Goal: Task Accomplishment & Management: Use online tool/utility

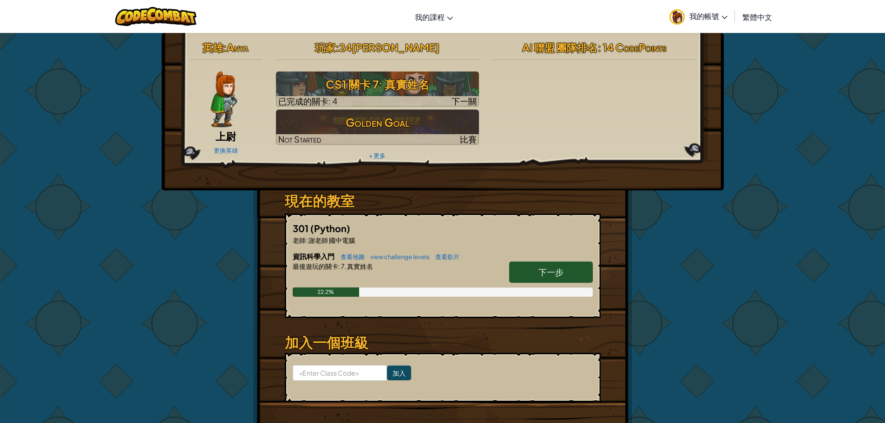
click at [555, 268] on span "下一步" at bounding box center [550, 272] width 25 height 11
click at [547, 274] on span "下一步" at bounding box center [550, 272] width 25 height 11
select select "zh-HANT"
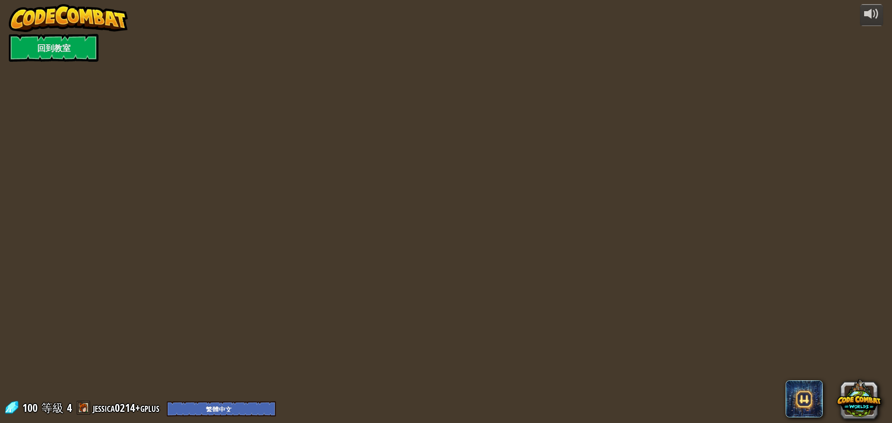
select select "zh-HANT"
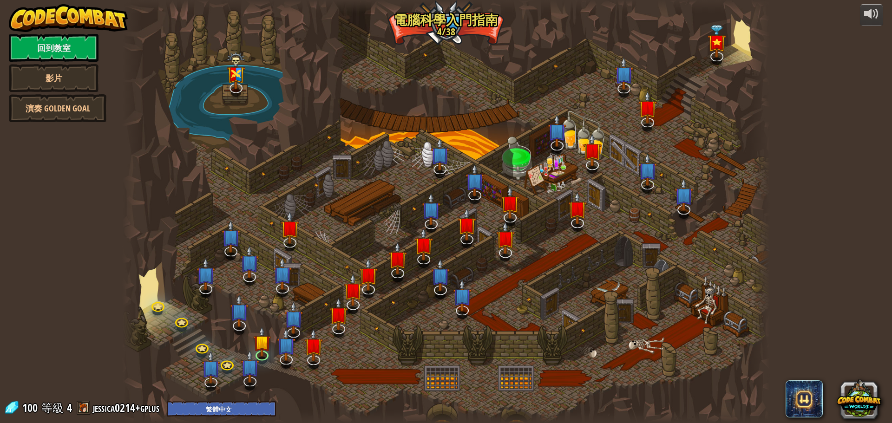
select select "zh-HANT"
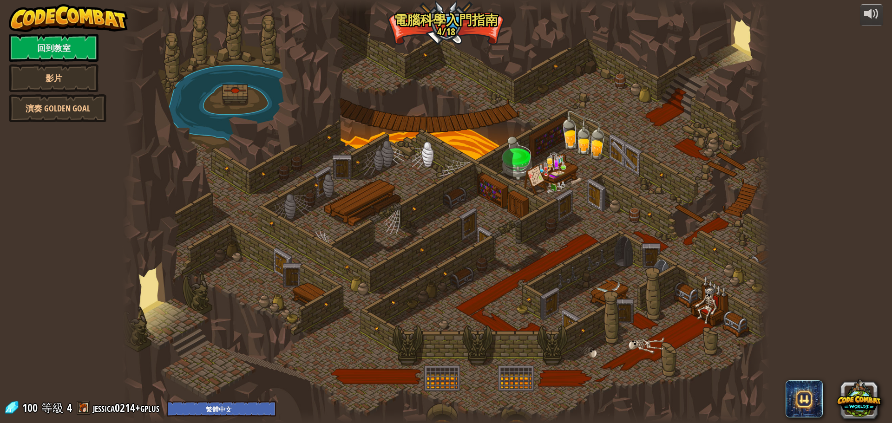
select select "zh-HANT"
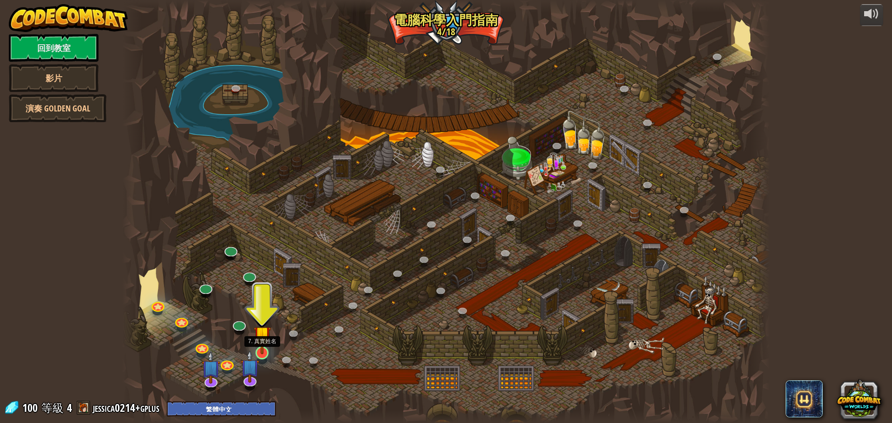
click at [259, 345] on img at bounding box center [262, 334] width 17 height 39
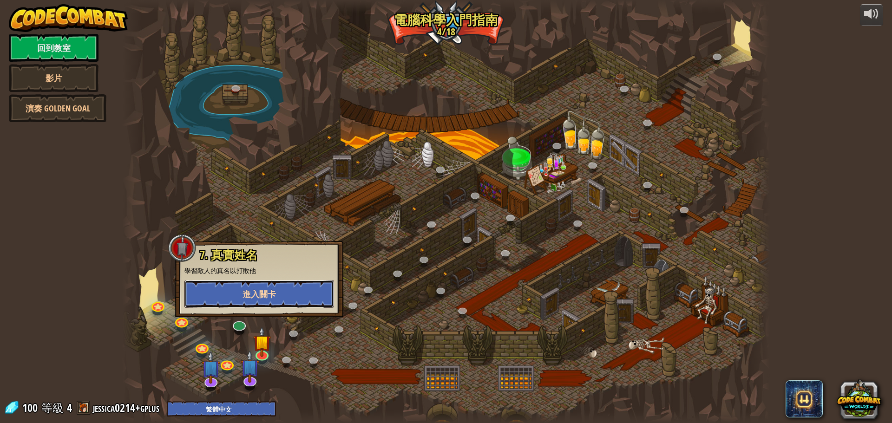
click at [249, 289] on span "進入關卡" at bounding box center [258, 294] width 33 height 12
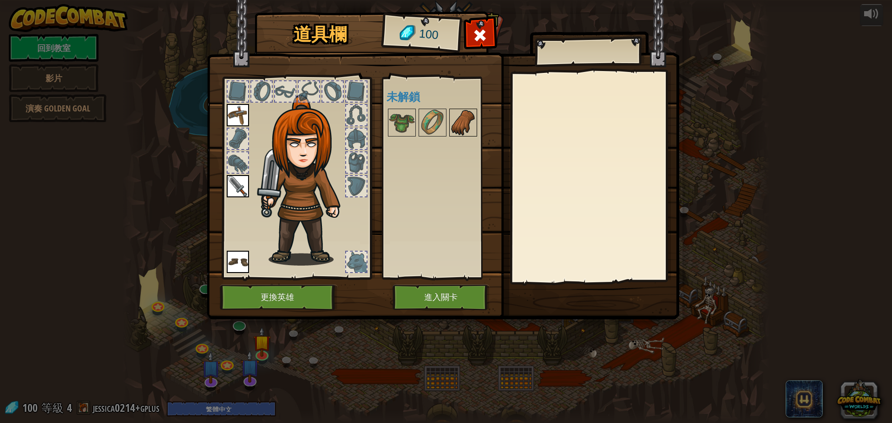
click at [460, 126] on img at bounding box center [463, 123] width 26 height 26
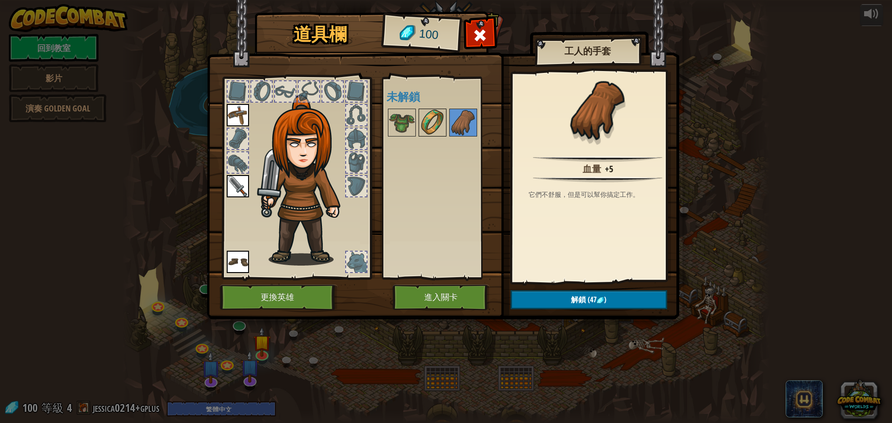
click at [418, 118] on div at bounding box center [432, 123] width 28 height 28
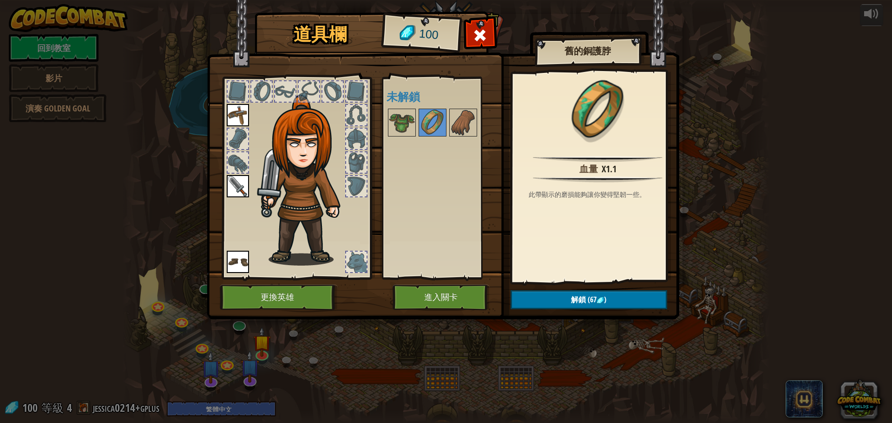
click at [374, 123] on img at bounding box center [443, 150] width 472 height 337
click at [392, 124] on img at bounding box center [402, 123] width 26 height 26
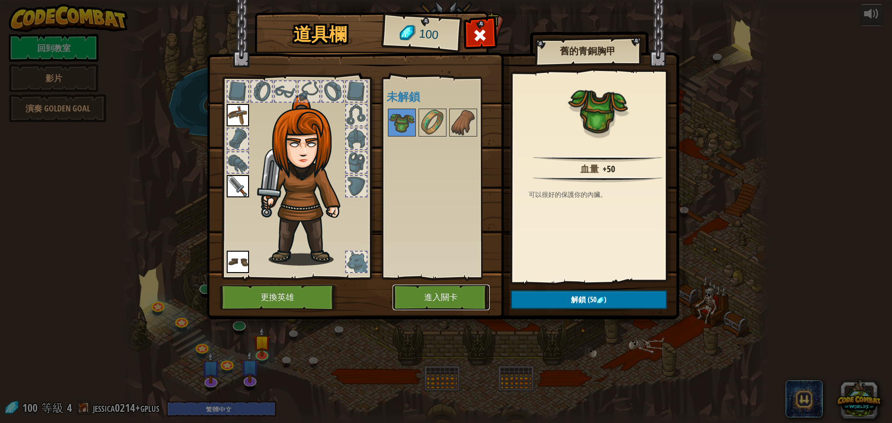
click at [430, 292] on button "進入關卡" at bounding box center [440, 298] width 97 height 26
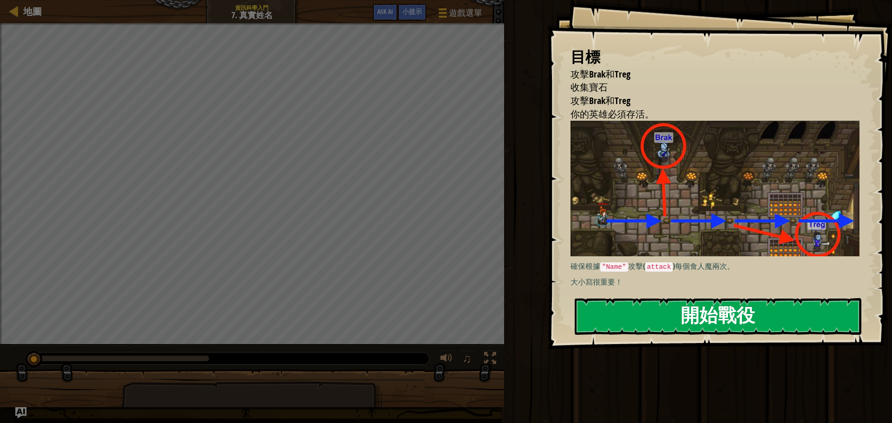
click at [648, 313] on button "開始戰役" at bounding box center [717, 316] width 287 height 37
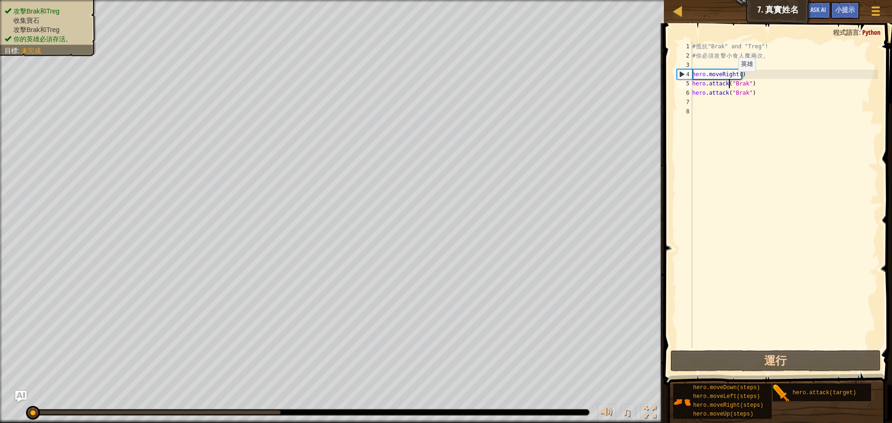
click at [730, 81] on div "# 抵 抗 "Brak" and "Treg"! # 你 必 須 攻 擊 小 食 人 魔 兩 次 。 hero . moveRight ( ) hero . …" at bounding box center [784, 204] width 188 height 325
type textarea "hero.attack("Brak")"
click at [703, 101] on div "# 抵 抗 "Brak" and "Treg"! # 你 必 須 攻 擊 小 食 人 魔 兩 次 。 hero . moveRight ( ) hero . …" at bounding box center [784, 204] width 188 height 325
type textarea "h"
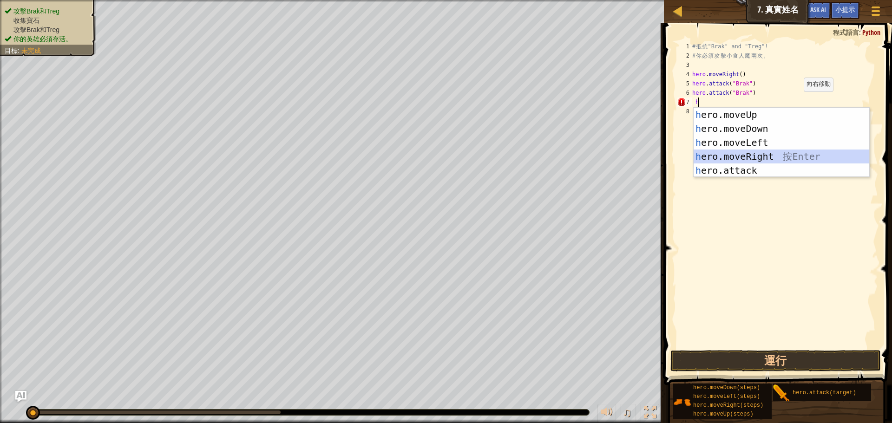
click at [749, 158] on div "h ero.moveUp 按 Enter h ero.moveDown 按 Enter h ero.moveLeft 按 Enter h ero.moveRi…" at bounding box center [781, 157] width 176 height 98
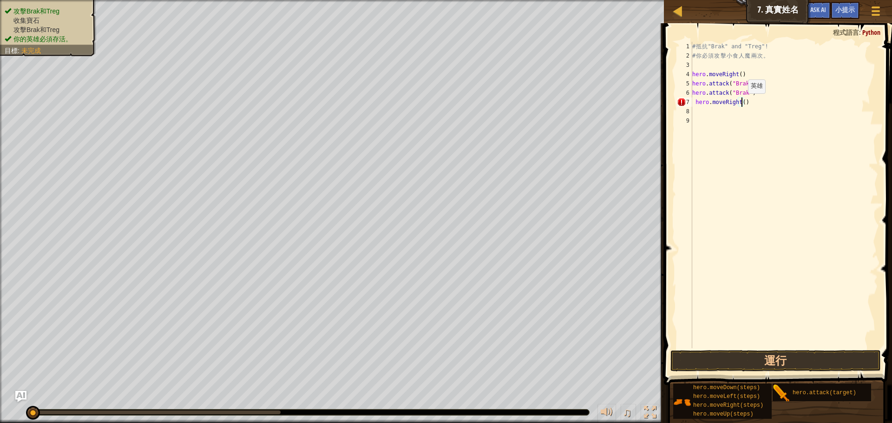
click at [740, 103] on div "# 抵 抗 "Brak" and "Treg"! # 你 必 須 攻 擊 小 食 人 魔 兩 次 。 hero . moveRight ( ) hero . …" at bounding box center [784, 204] width 188 height 325
type textarea "hero.moveRight(2)"
drag, startPoint x: 740, startPoint y: 118, endPoint x: 732, endPoint y: 125, distance: 10.2
click at [732, 125] on div "# 抵 抗 "Brak" and "Treg"! # 你 必 須 攻 擊 小 食 人 魔 兩 次 。 hero . moveRight ( ) hero . …" at bounding box center [784, 204] width 188 height 325
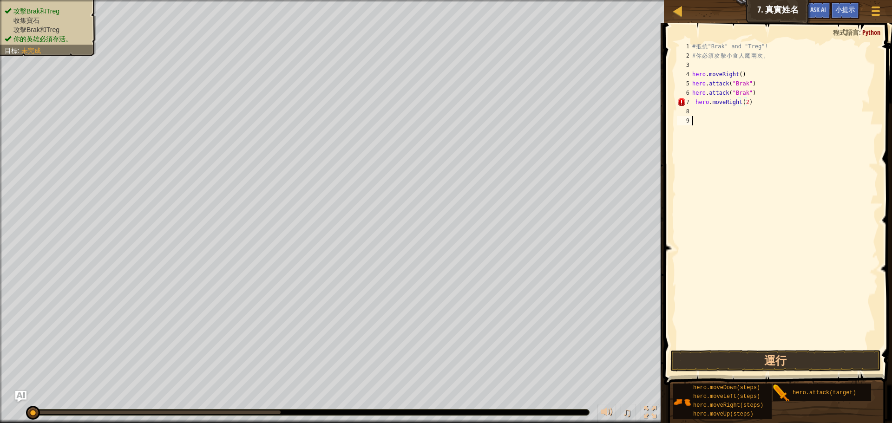
scroll to position [4, 0]
click at [679, 98] on div "7" at bounding box center [684, 102] width 15 height 9
click at [695, 102] on div "# 抵 抗 "Brak" and "Treg"! # 你 必 須 攻 擊 小 食 人 魔 兩 次 。 hero . moveRight ( ) hero . …" at bounding box center [784, 204] width 188 height 325
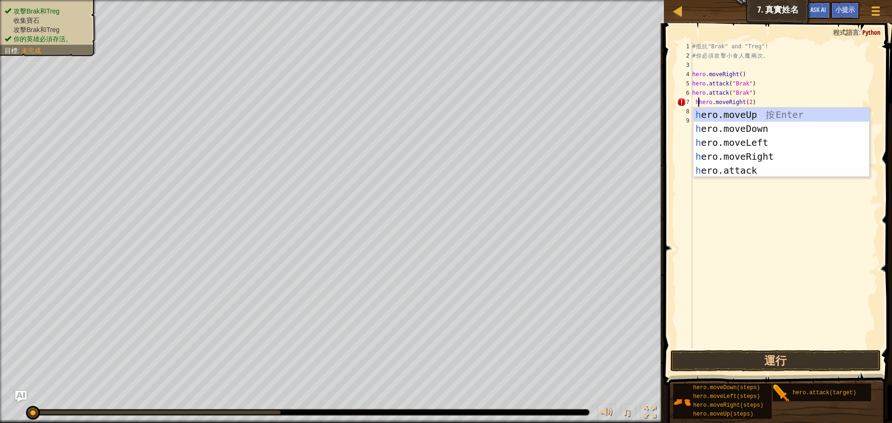
scroll to position [4, 1]
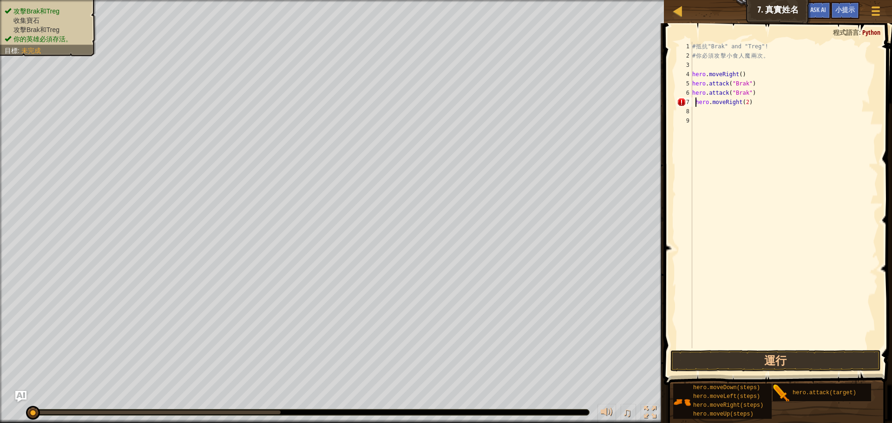
type textarea "hero.moveRight(2)"
click at [697, 109] on div "# 抵 抗 "Brak" and "Treg"! # 你 必 須 攻 擊 小 食 人 魔 兩 次 。 hero . moveRight ( ) hero . …" at bounding box center [784, 204] width 188 height 325
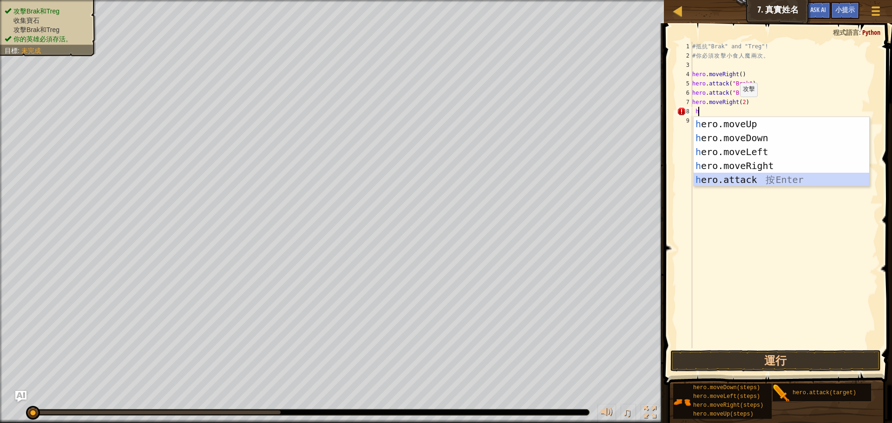
click at [775, 175] on div "h ero.moveUp 按 Enter h ero.moveDown 按 Enter h ero.moveLeft 按 Enter h ero.moveRi…" at bounding box center [781, 166] width 176 height 98
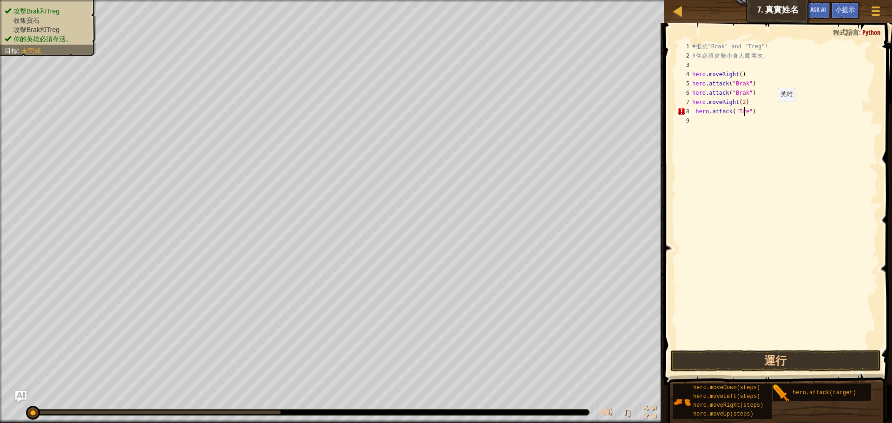
scroll to position [4, 5]
click at [693, 111] on div "# 抵 抗 "Brak" and "Treg"! # 你 必 須 攻 擊 小 食 人 魔 兩 次 。 hero . moveRight ( ) hero . …" at bounding box center [784, 204] width 188 height 325
click at [694, 111] on div "# 抵 抗 "Brak" and "Treg"! # 你 必 須 攻 擊 小 食 人 魔 兩 次 。 hero . moveRight ( ) hero . …" at bounding box center [784, 204] width 188 height 325
type textarea "hero.attack("Treg")"
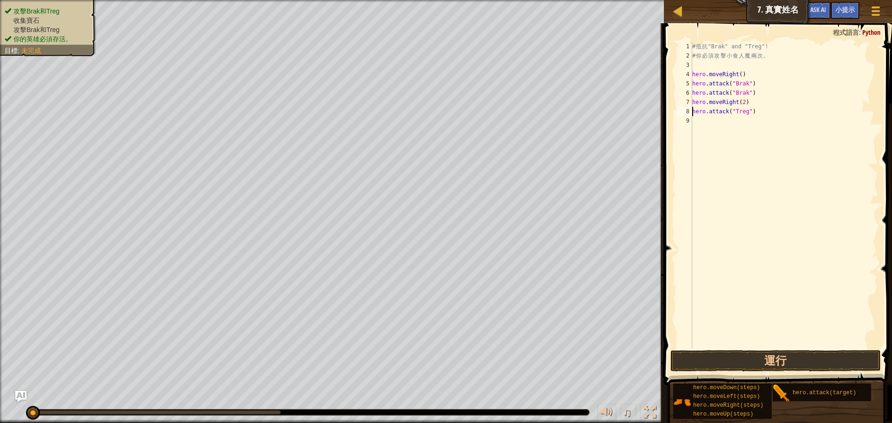
click at [695, 118] on div "# 抵 抗 "Brak" and "Treg"! # 你 必 須 攻 擊 小 食 人 魔 兩 次 。 hero . moveRight ( ) hero . …" at bounding box center [784, 204] width 188 height 325
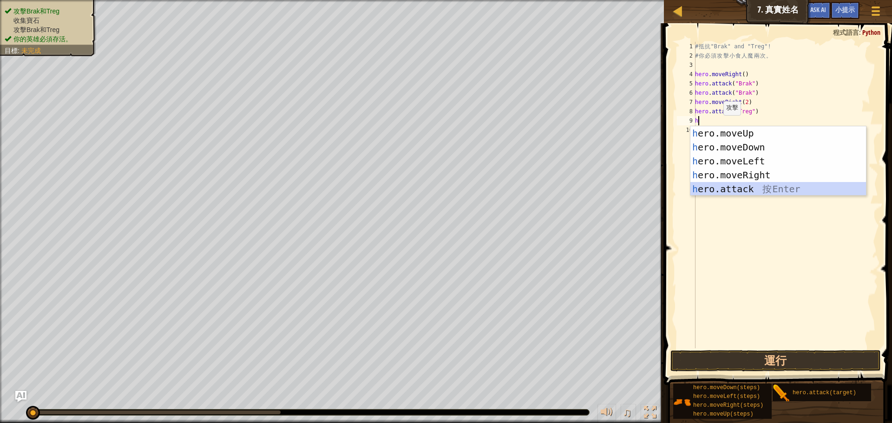
click at [732, 189] on div "h ero.moveUp 按 Enter h ero.moveDown 按 Enter h ero.moveLeft 按 Enter h ero.moveRi…" at bounding box center [778, 175] width 176 height 98
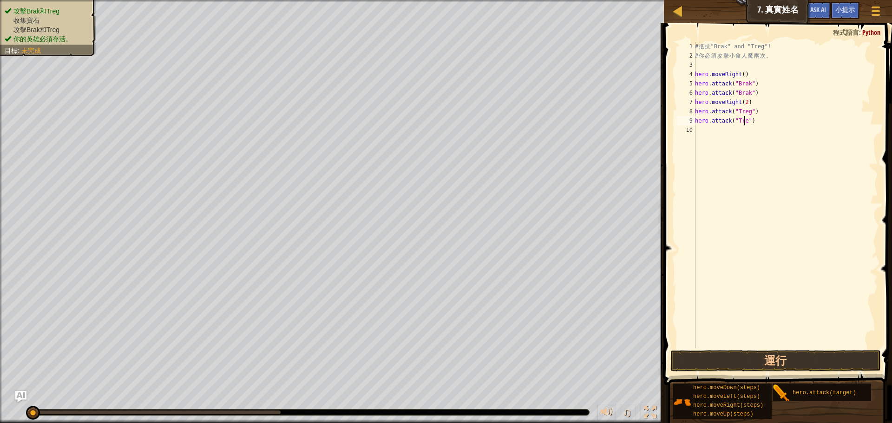
scroll to position [4, 4]
type textarea "hero.attack("Treg")"
click at [788, 358] on button "運行" at bounding box center [775, 360] width 210 height 21
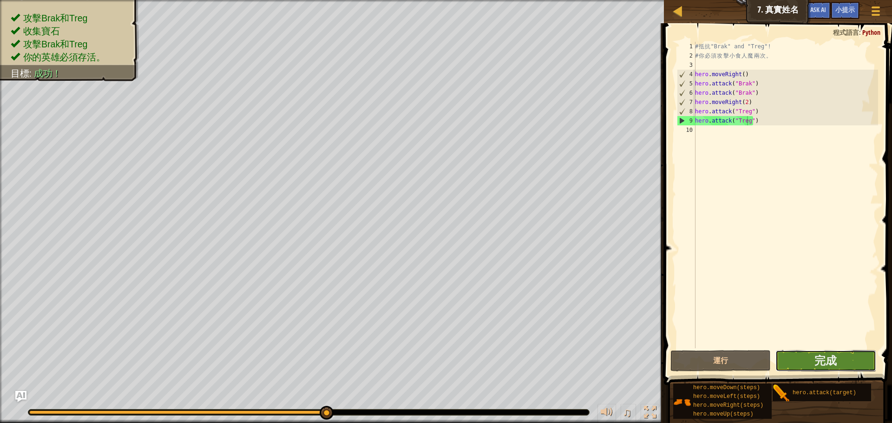
click at [854, 357] on button "完成" at bounding box center [825, 360] width 100 height 21
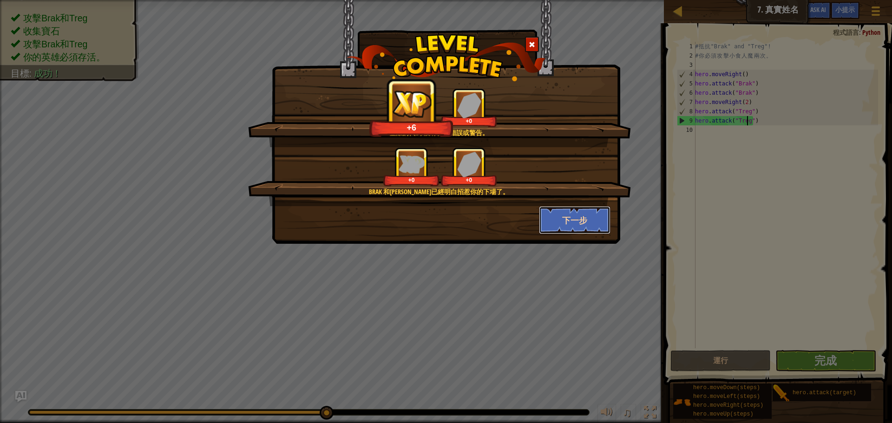
click at [596, 222] on button "下一步" at bounding box center [575, 220] width 72 height 28
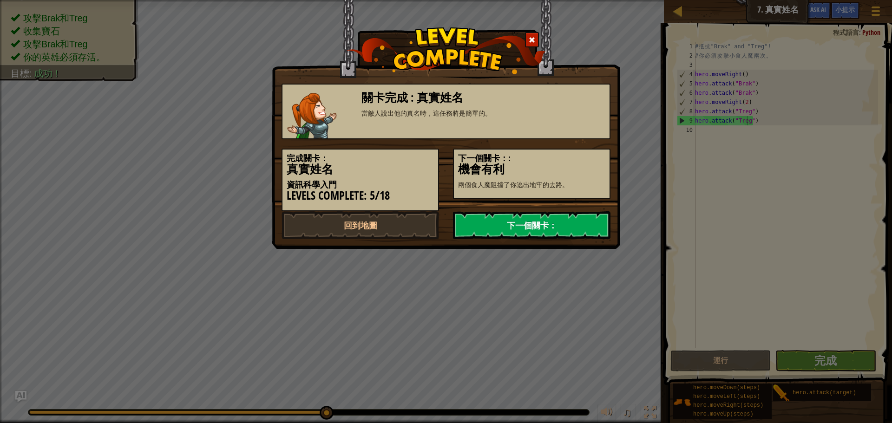
click at [586, 215] on link "下一個關卡：" at bounding box center [531, 225] width 157 height 28
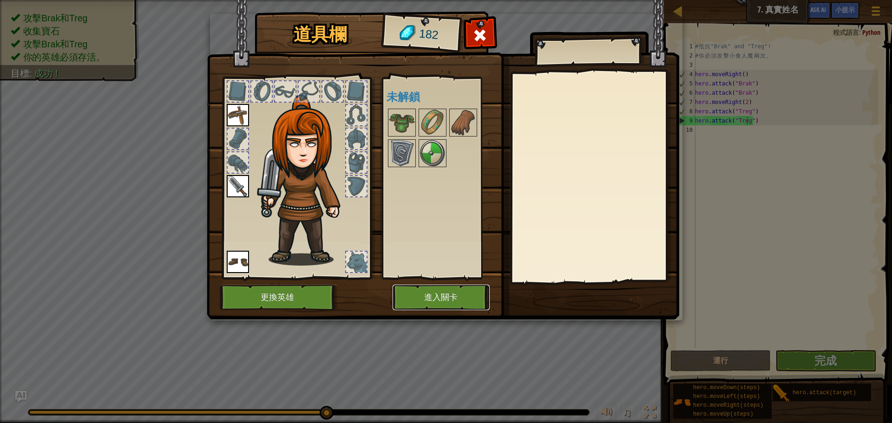
click at [423, 288] on button "進入關卡" at bounding box center [440, 298] width 97 height 26
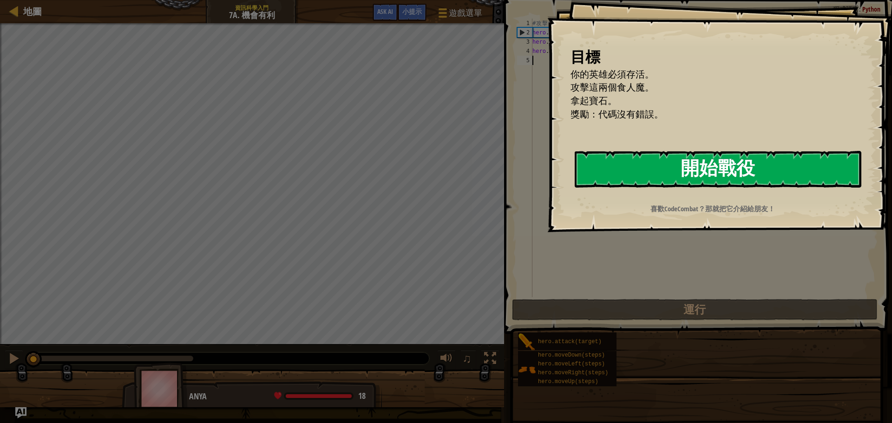
click at [593, 164] on button "開始戰役" at bounding box center [717, 169] width 287 height 37
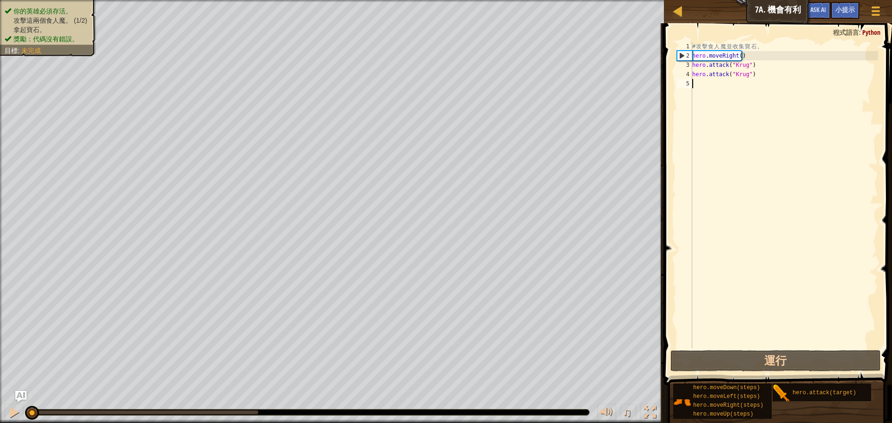
type textarea "h"
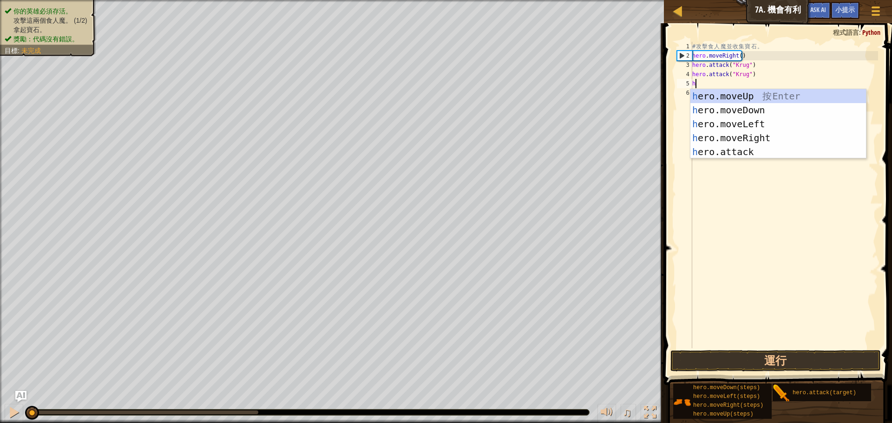
scroll to position [4, 0]
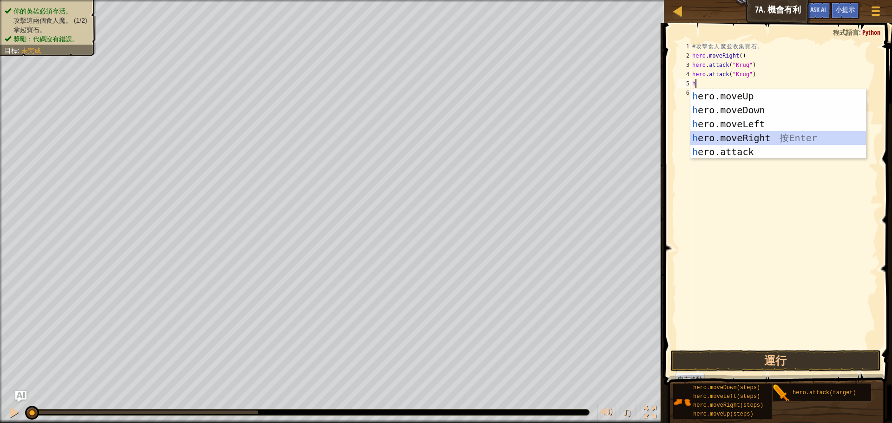
click at [765, 133] on div "h ero.moveUp 按 Enter h ero.moveDown 按 Enter h ero.moveLeft 按 Enter h ero.moveRi…" at bounding box center [778, 138] width 176 height 98
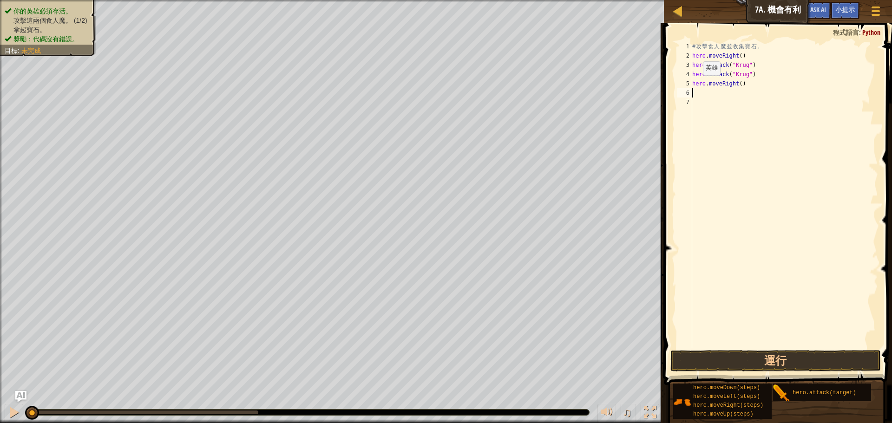
type textarea "h"
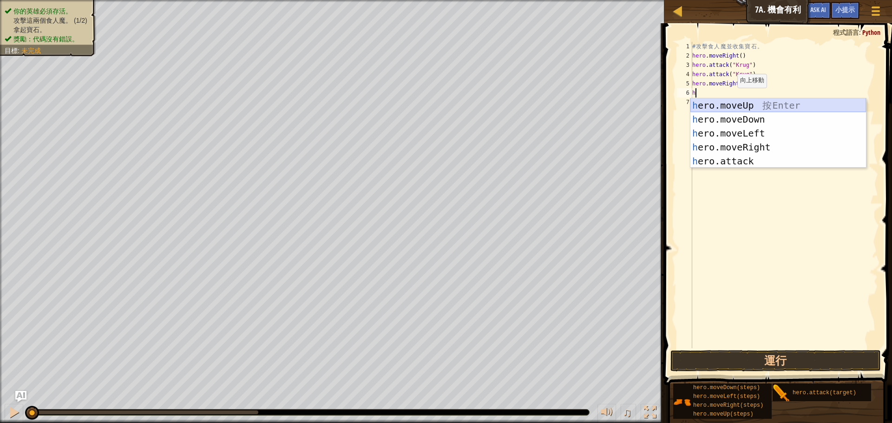
click at [732, 103] on div "h ero.moveUp 按 Enter h ero.moveDown 按 Enter h ero.moveLeft 按 Enter h ero.moveRi…" at bounding box center [778, 147] width 176 height 98
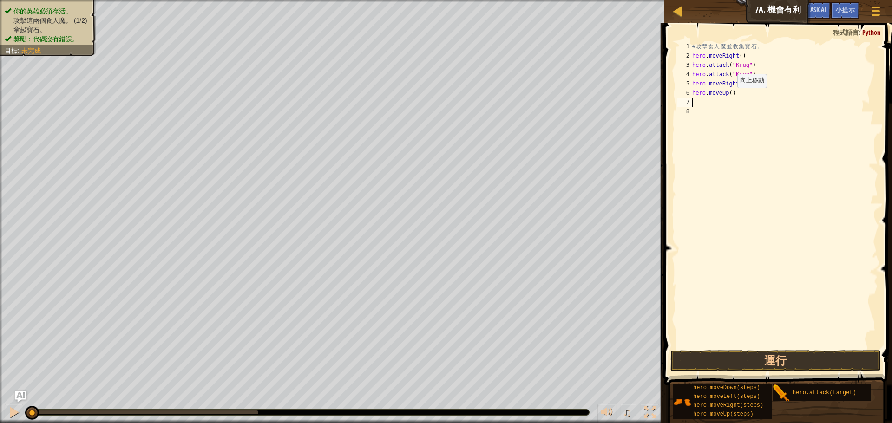
type textarea "h"
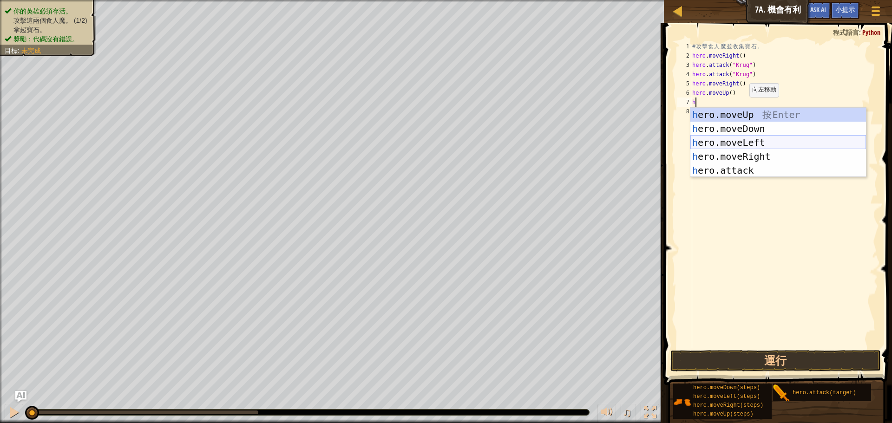
click at [741, 144] on div "h ero.moveUp 按 Enter h ero.moveDown 按 Enter h ero.moveLeft 按 Enter h ero.moveRi…" at bounding box center [778, 157] width 176 height 98
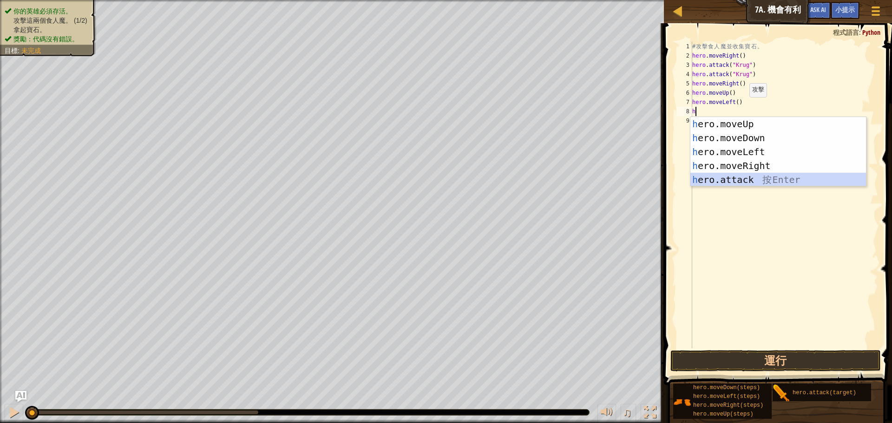
click at [730, 181] on div "h ero.moveUp 按 Enter h ero.moveDown 按 Enter h ero.moveLeft 按 Enter h ero.moveRi…" at bounding box center [778, 166] width 176 height 98
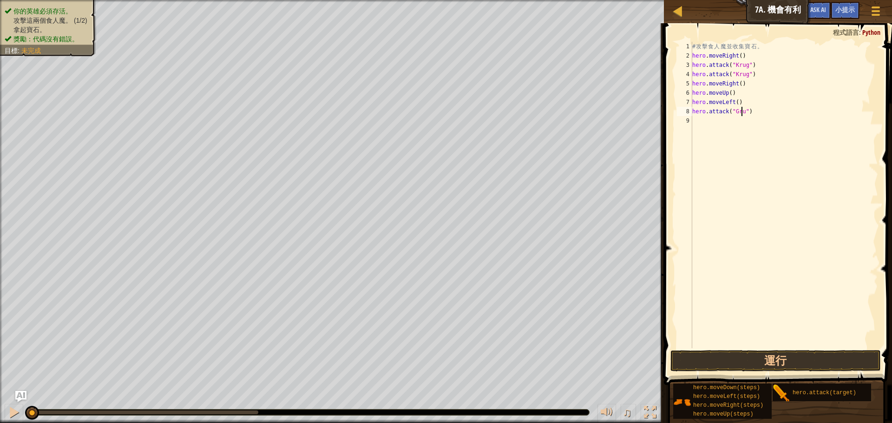
scroll to position [4, 4]
type textarea "hero.attack("Grump")"
click at [704, 119] on div "# 攻 擊 食 人 魔 並 收 集 寶 石 。 hero . moveRight ( ) hero . attack ( "Krug" ) hero . at…" at bounding box center [784, 204] width 188 height 325
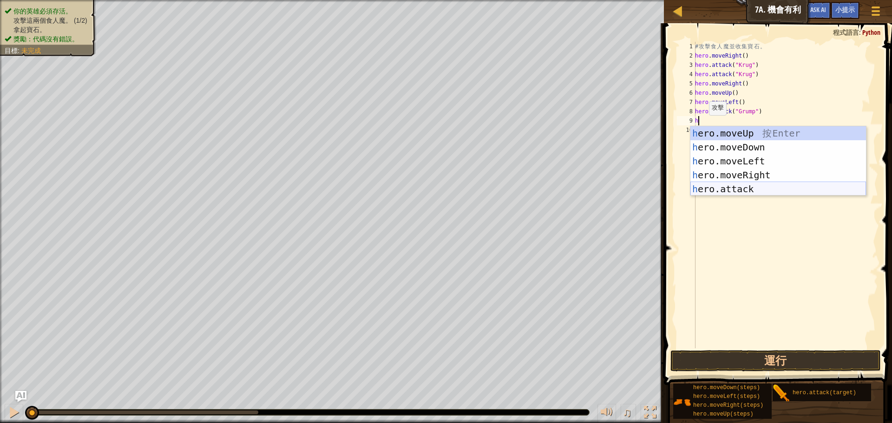
click at [743, 189] on div "h ero.moveUp 按 Enter h ero.moveDown 按 Enter h ero.moveLeft 按 Enter h ero.moveRi…" at bounding box center [778, 175] width 176 height 98
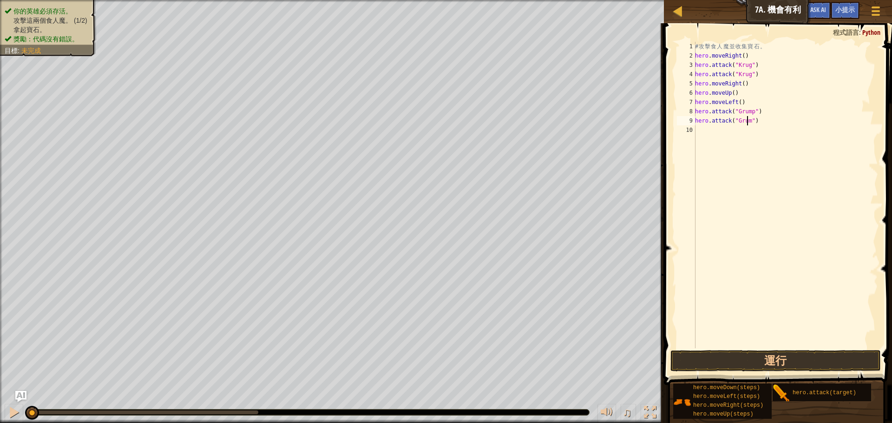
scroll to position [4, 5]
type textarea "hero.attack("Grump")"
